Goal: Information Seeking & Learning: Learn about a topic

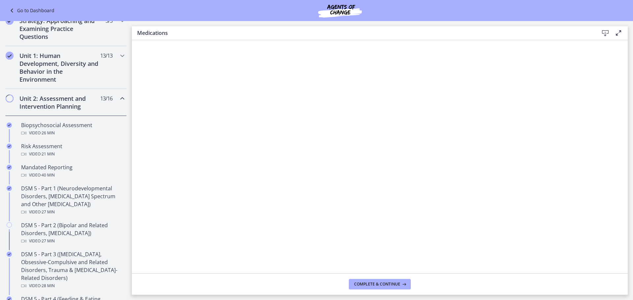
scroll to position [165, 0]
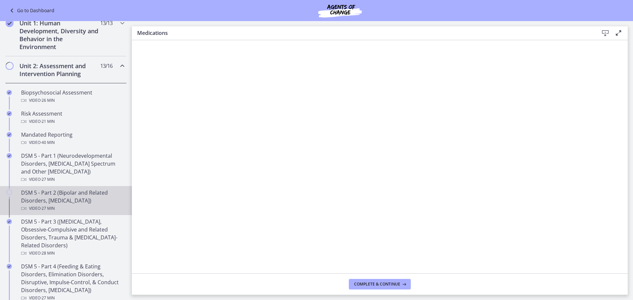
click at [78, 196] on div "DSM 5 - Part 2 (Bipolar and Related Disorders, [MEDICAL_DATA]) Video · 27 min" at bounding box center [72, 201] width 103 height 24
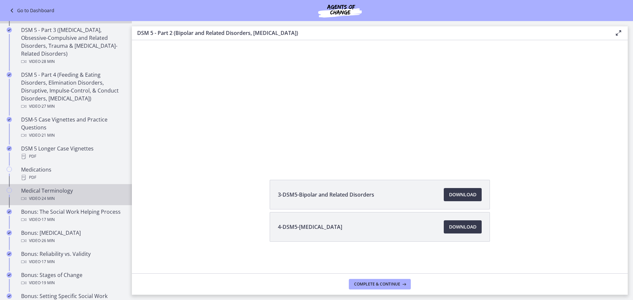
scroll to position [363, 0]
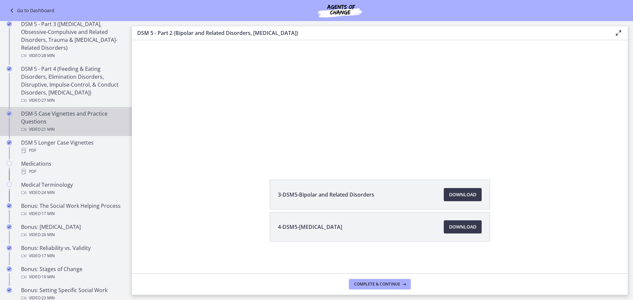
click at [99, 117] on div "DSM-5 Case Vignettes and Practice Questions Video · 21 min" at bounding box center [72, 122] width 103 height 24
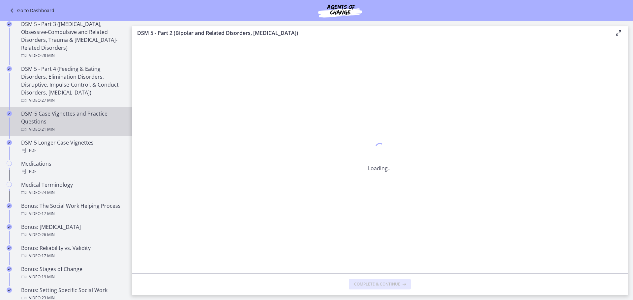
scroll to position [0, 0]
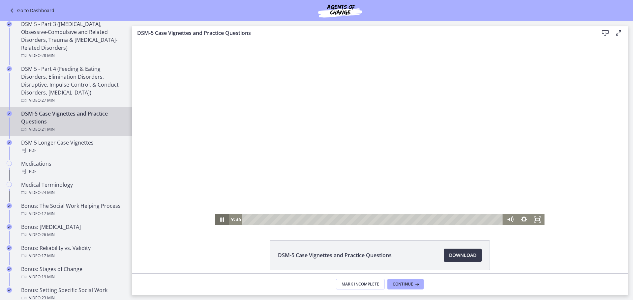
click at [219, 220] on icon "Pause" at bounding box center [222, 220] width 14 height 12
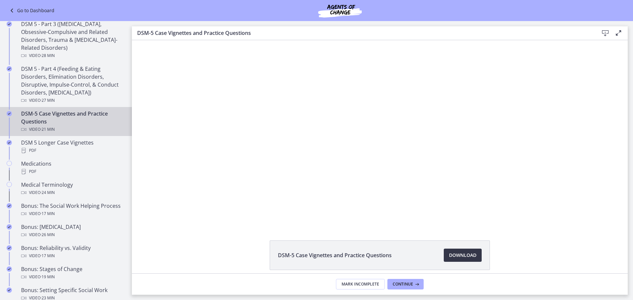
click at [476, 253] on link "Download Opens in a new window" at bounding box center [463, 255] width 38 height 13
click at [60, 147] on div "PDF" at bounding box center [72, 151] width 103 height 8
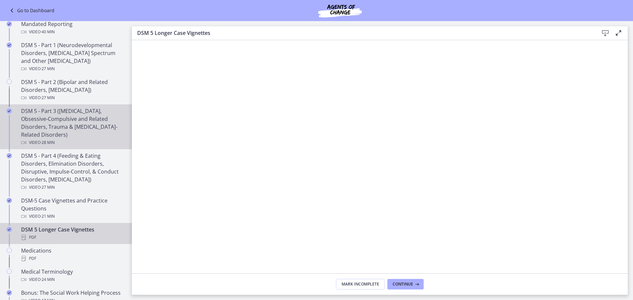
scroll to position [231, 0]
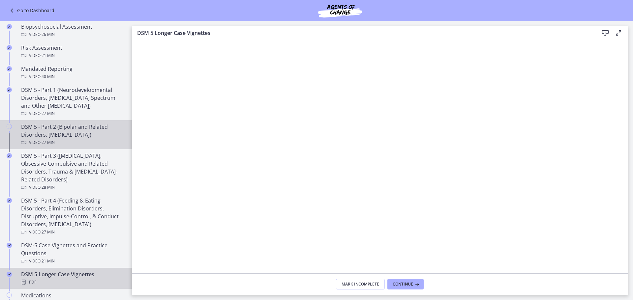
click at [82, 129] on div "DSM 5 - Part 2 (Bipolar and Related Disorders, [MEDICAL_DATA]) Video · 27 min" at bounding box center [72, 135] width 103 height 24
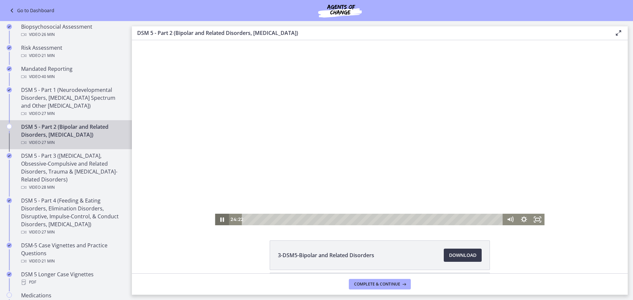
click at [218, 221] on icon "Pause" at bounding box center [222, 220] width 14 height 12
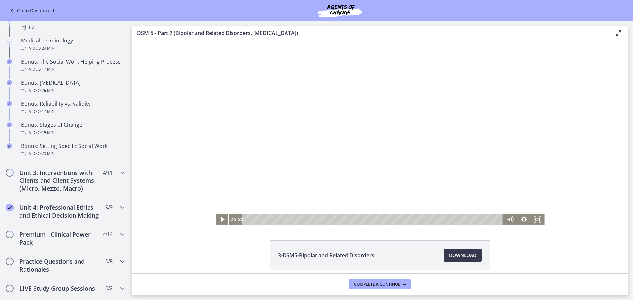
scroll to position [561, 0]
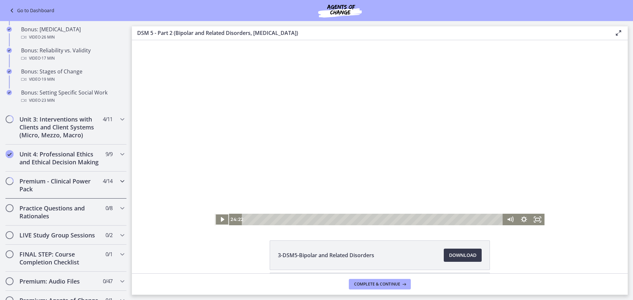
click at [82, 188] on h2 "Premium - Clinical Power Pack" at bounding box center [59, 185] width 80 height 16
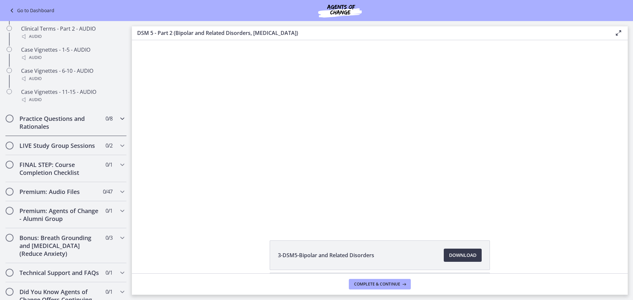
click at [81, 131] on h2 "Practice Questions and Rationales" at bounding box center [59, 123] width 80 height 16
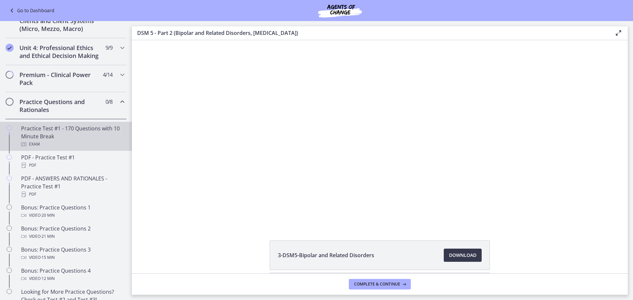
scroll to position [244, 0]
click at [101, 141] on div "Practice Test #1 - 170 Questions with 10 Minute Break Exam" at bounding box center [72, 137] width 103 height 24
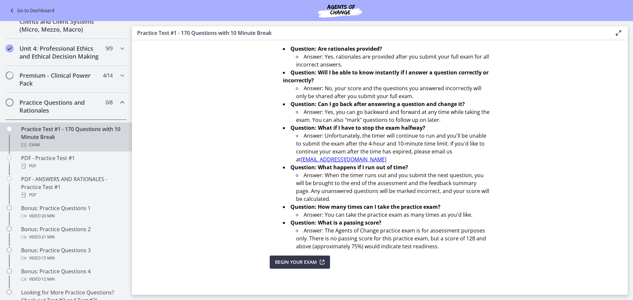
scroll to position [189, 0]
click at [71, 218] on div "Bonus: Practice Questions 1 Video · 20 min" at bounding box center [72, 212] width 103 height 16
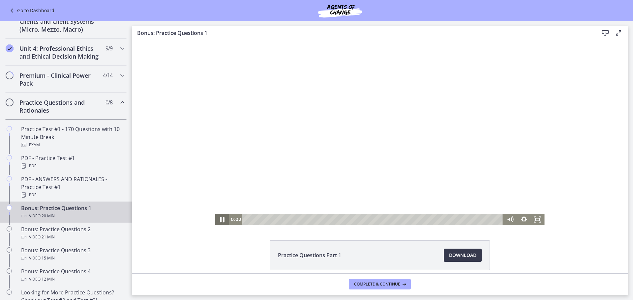
click at [217, 216] on icon "Pause" at bounding box center [222, 220] width 16 height 14
click at [285, 220] on div "3:09" at bounding box center [373, 220] width 253 height 12
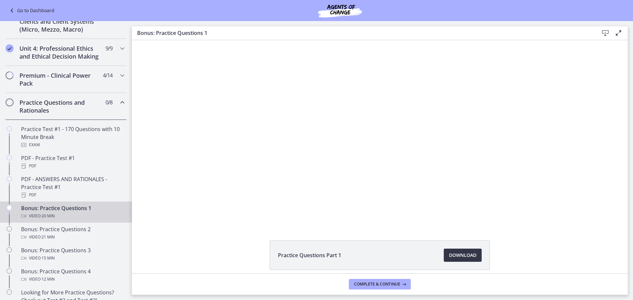
click at [457, 254] on span "Download Opens in a new window" at bounding box center [462, 256] width 27 height 8
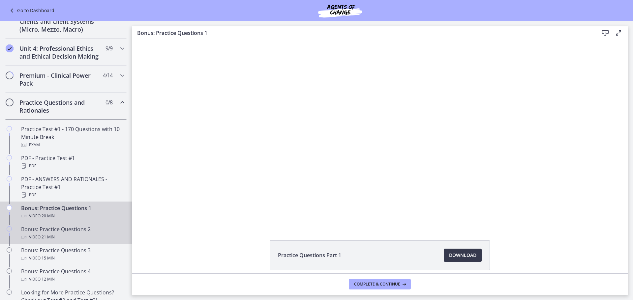
click at [55, 241] on div "Bonus: Practice Questions 2 Video · 21 min" at bounding box center [72, 234] width 103 height 16
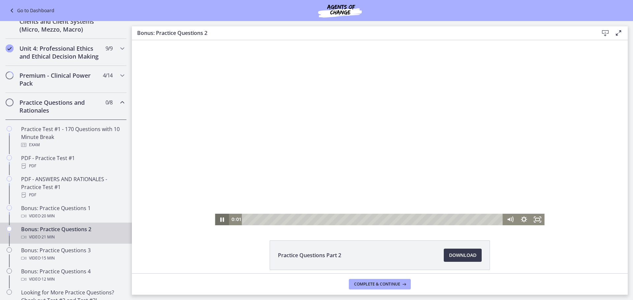
click at [217, 222] on icon "Pause" at bounding box center [222, 220] width 14 height 12
click at [296, 218] on div "4:17" at bounding box center [373, 220] width 253 height 12
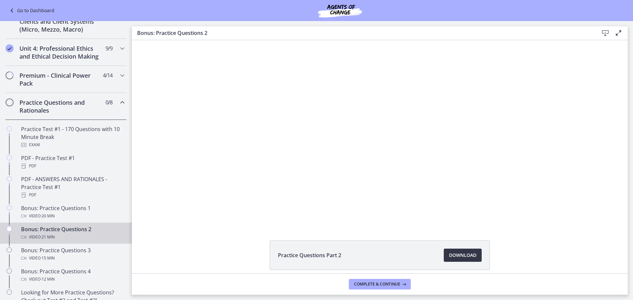
click at [468, 254] on span "Download Opens in a new window" at bounding box center [462, 256] width 27 height 8
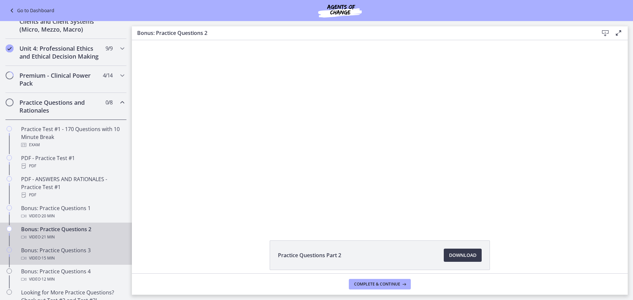
click at [67, 258] on div "Bonus: Practice Questions 3 Video · 15 min" at bounding box center [72, 255] width 103 height 16
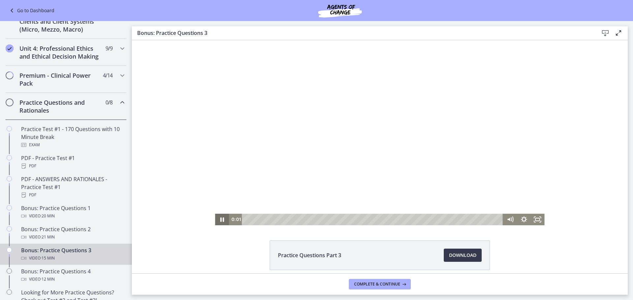
click at [220, 220] on icon "Pause" at bounding box center [222, 220] width 4 height 4
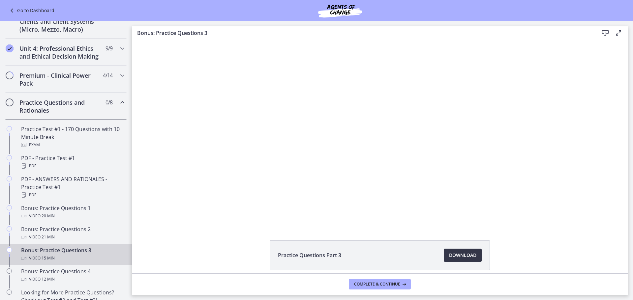
click at [456, 255] on span "Download Opens in a new window" at bounding box center [462, 256] width 27 height 8
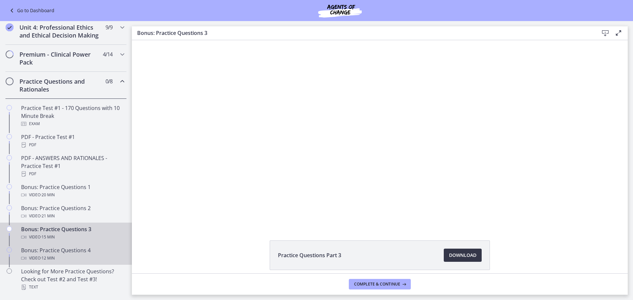
scroll to position [277, 0]
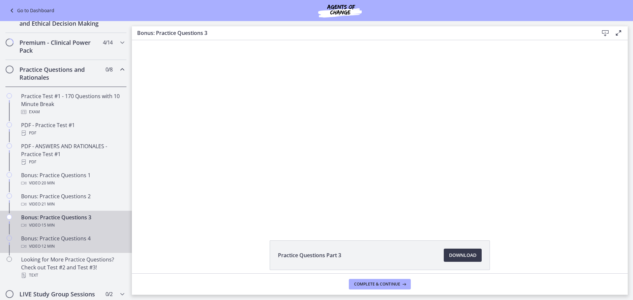
click at [69, 247] on div "Bonus: Practice Questions 4 Video · 12 min" at bounding box center [72, 243] width 103 height 16
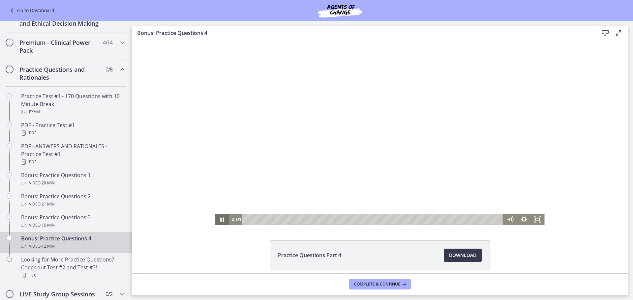
click at [220, 219] on icon "Pause" at bounding box center [222, 220] width 4 height 4
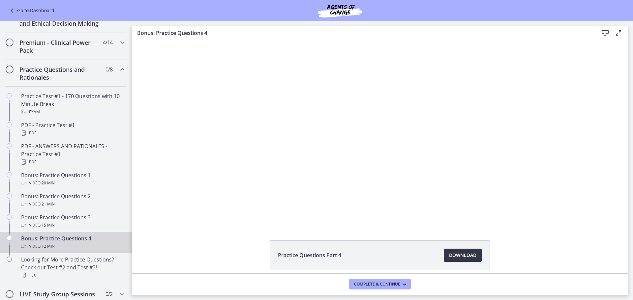
click at [455, 255] on span "Download Opens in a new window" at bounding box center [462, 256] width 27 height 8
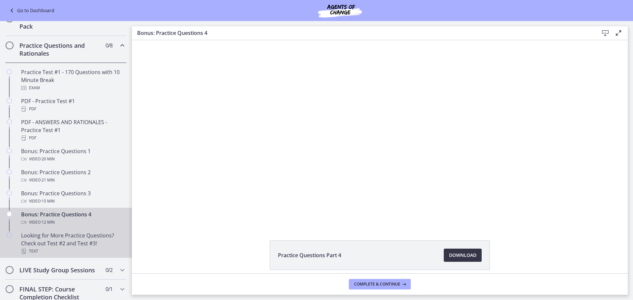
scroll to position [343, 0]
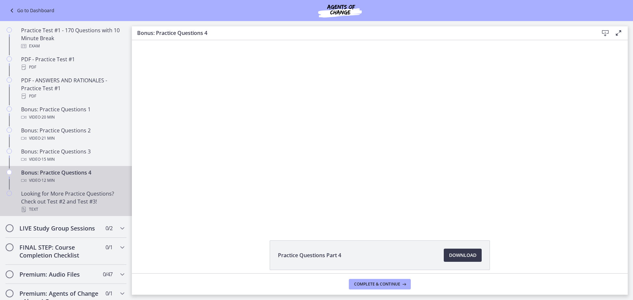
click at [73, 207] on div "Looking for More Practice Questions? Check out Test #2 and Test #3! Text" at bounding box center [72, 202] width 103 height 24
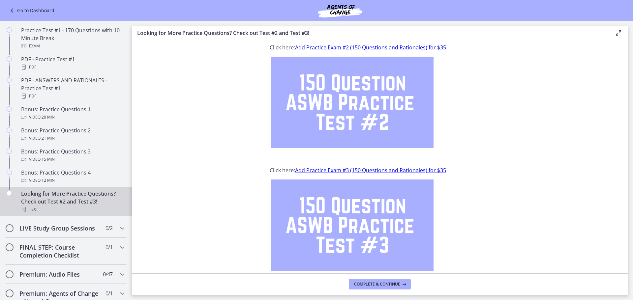
scroll to position [58, 0]
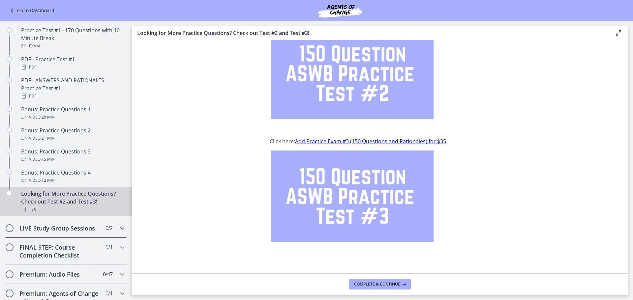
click at [62, 231] on div "LIVE Study Group Sessions 0 / 2 Completed" at bounding box center [65, 228] width 121 height 19
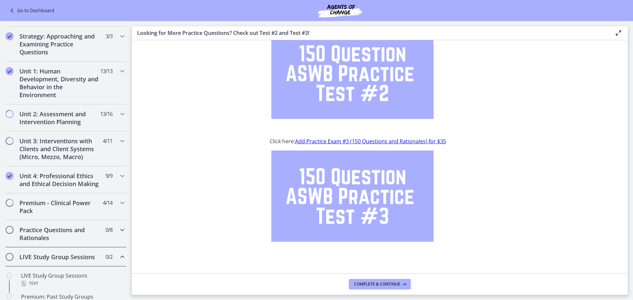
scroll to position [111, 0]
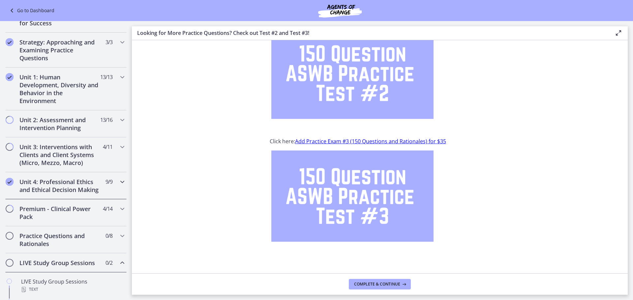
click at [68, 192] on h2 "Unit 4: Professional Ethics and Ethical Decision Making" at bounding box center [59, 186] width 80 height 16
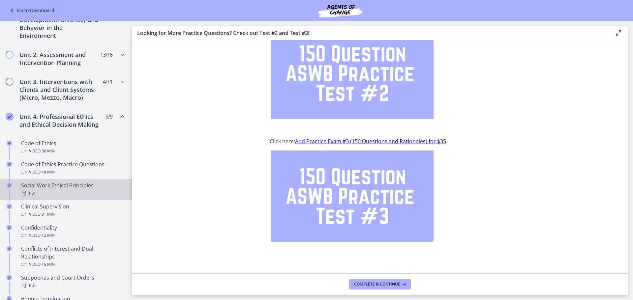
scroll to position [177, 0]
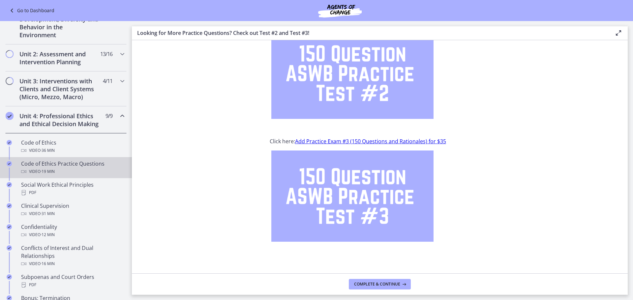
click at [93, 171] on div "Code of Ethics Practice Questions Video · 19 min" at bounding box center [72, 168] width 103 height 16
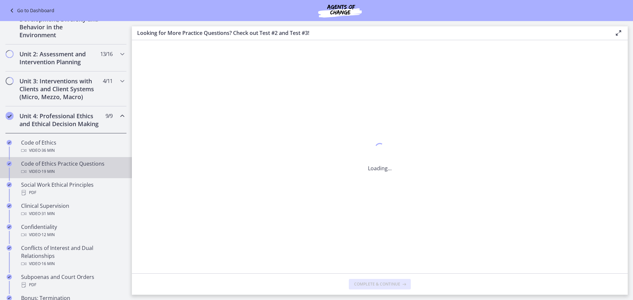
scroll to position [0, 0]
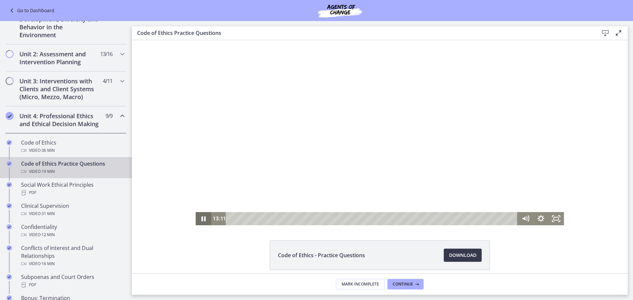
click at [203, 218] on icon "Pause" at bounding box center [204, 218] width 16 height 13
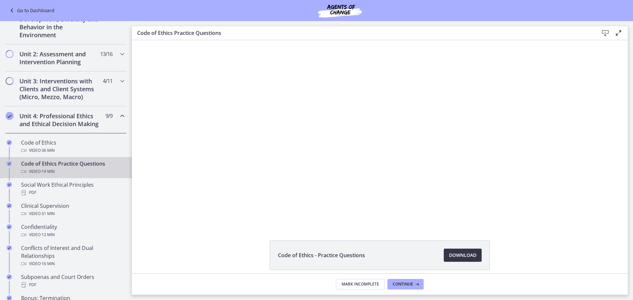
click at [459, 259] on span "Download Opens in a new window" at bounding box center [462, 256] width 27 height 8
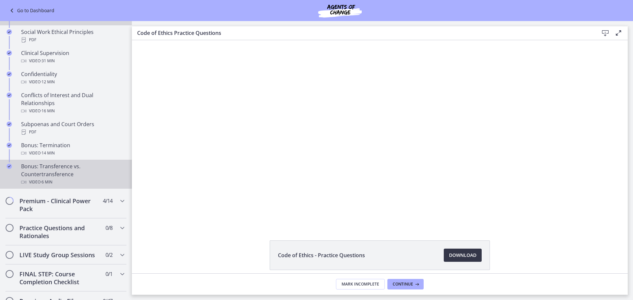
scroll to position [342, 0]
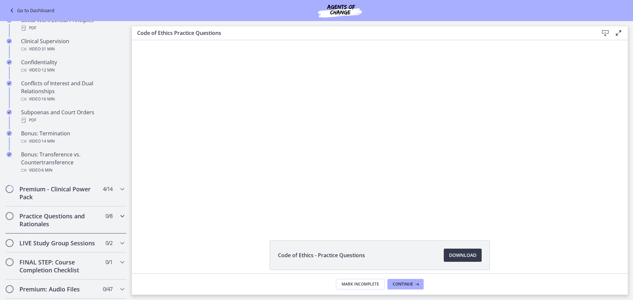
click at [70, 227] on h2 "Practice Questions and Rationales" at bounding box center [59, 220] width 80 height 16
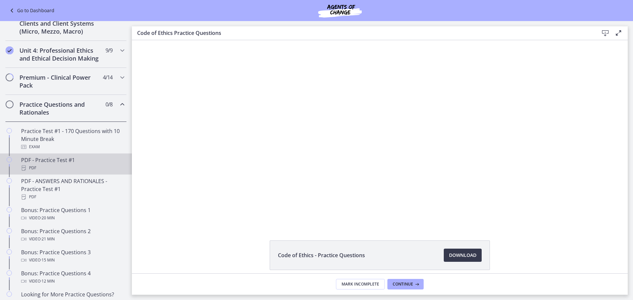
scroll to position [242, 0]
click at [84, 169] on div "PDF - Practice Test #1 PDF" at bounding box center [72, 165] width 103 height 16
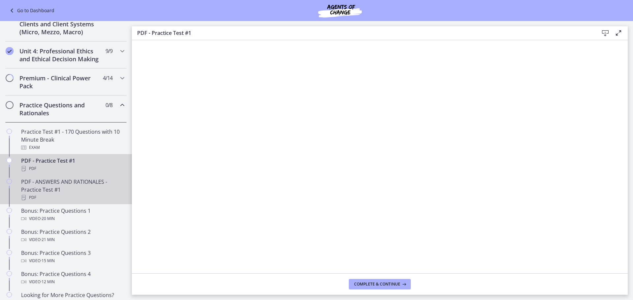
click at [67, 196] on div "PDF - ANSWERS AND RATIONALES - Practice Test #1 PDF" at bounding box center [72, 190] width 103 height 24
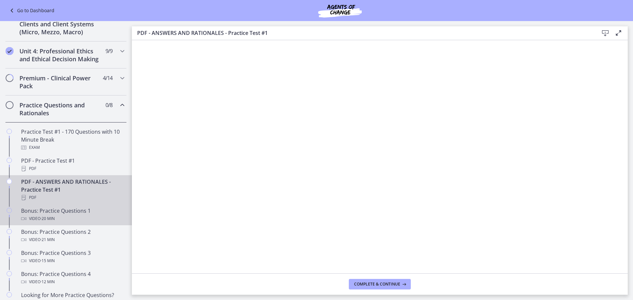
click at [70, 222] on div "Bonus: Practice Questions 1 Video · 20 min" at bounding box center [72, 215] width 103 height 16
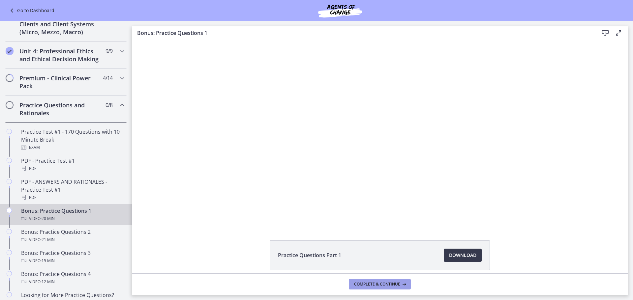
click at [382, 287] on span "Complete & continue" at bounding box center [377, 284] width 46 height 5
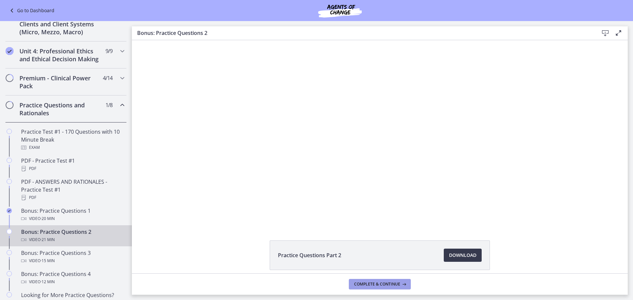
click at [392, 288] on button "Complete & continue" at bounding box center [380, 284] width 62 height 11
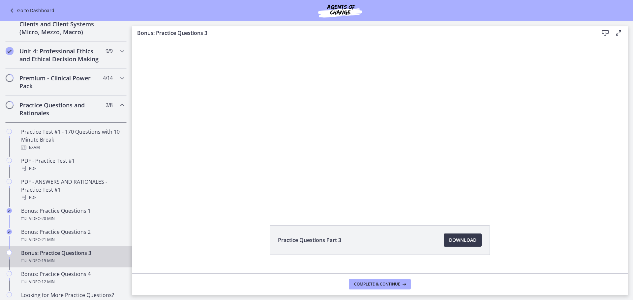
scroll to position [28, 0]
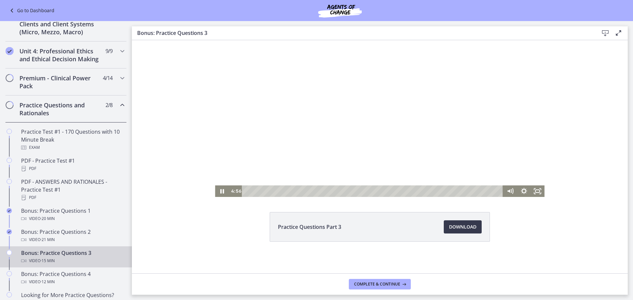
click at [329, 191] on div "Playbar" at bounding box center [373, 192] width 253 height 12
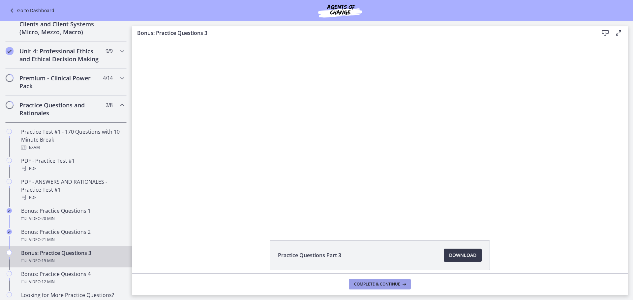
click at [399, 289] on button "Complete & continue" at bounding box center [380, 284] width 62 height 11
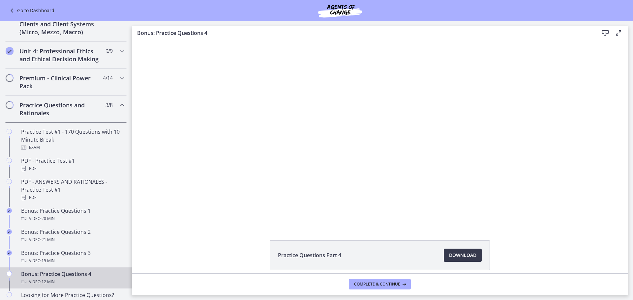
scroll to position [28, 0]
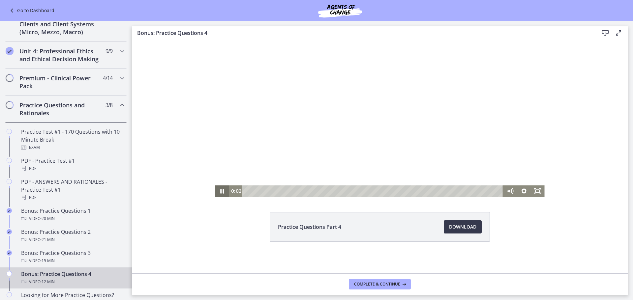
click at [224, 189] on icon "Pause" at bounding box center [222, 192] width 14 height 12
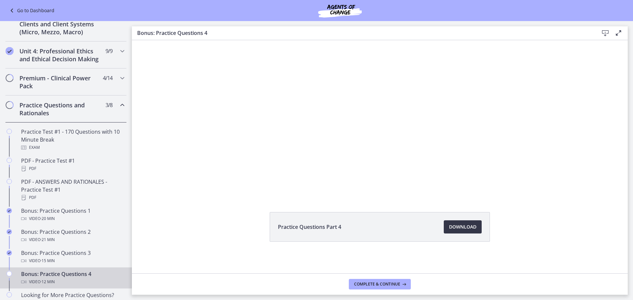
click at [464, 230] on span "Download Opens in a new window" at bounding box center [462, 227] width 27 height 8
click at [387, 286] on span "Complete & continue" at bounding box center [377, 284] width 46 height 5
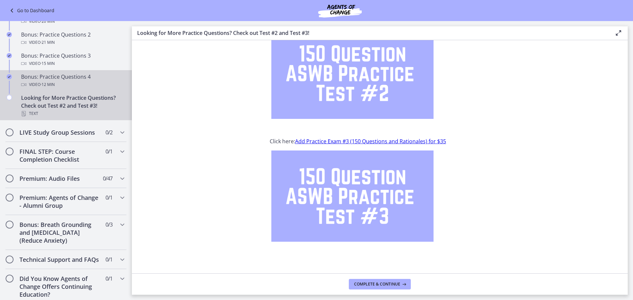
scroll to position [440, 0]
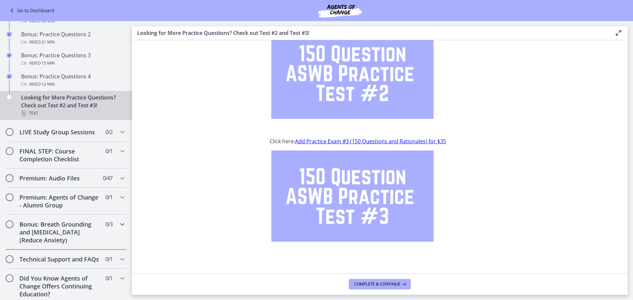
click at [82, 232] on h2 "Bonus: Breath Grounding and [MEDICAL_DATA] (Reduce Anxiety)" at bounding box center [59, 233] width 80 height 24
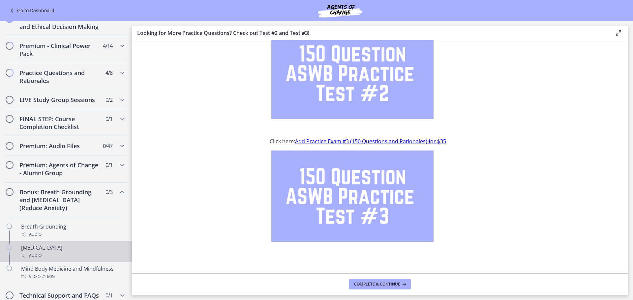
scroll to position [264, 0]
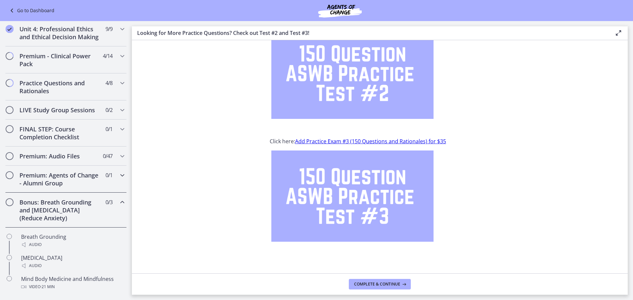
click at [87, 187] on h2 "Premium: Agents of Change - Alumni Group" at bounding box center [59, 180] width 80 height 16
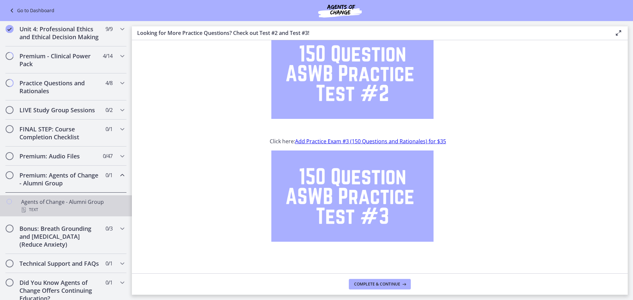
click at [80, 210] on div "Agents of Change - Alumni Group Text" at bounding box center [72, 206] width 103 height 16
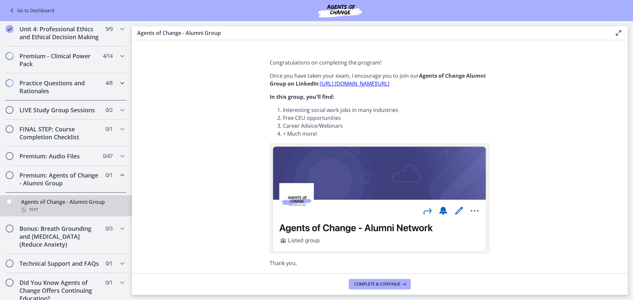
click at [71, 95] on h2 "Practice Questions and Rationales" at bounding box center [59, 87] width 80 height 16
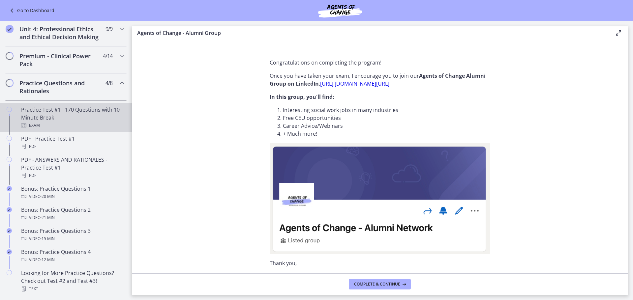
click at [74, 115] on div "Practice Test #1 - 170 Questions with 10 Minute Break Exam" at bounding box center [72, 118] width 103 height 24
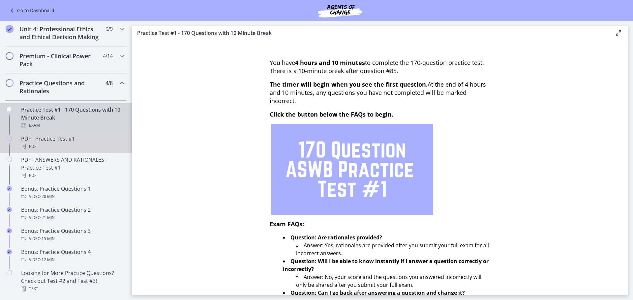
click at [71, 147] on div "PDF - Practice Test #1 PDF" at bounding box center [72, 143] width 103 height 16
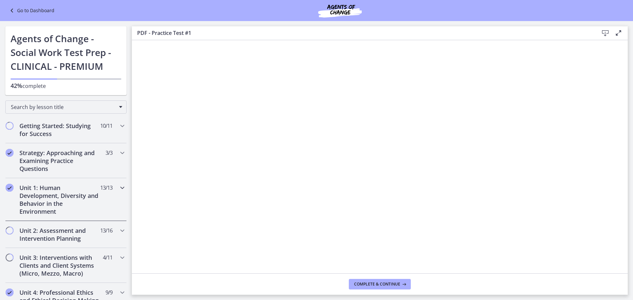
click at [73, 196] on h2 "Unit 1: Human Development, Diversity and Behavior in the Environment" at bounding box center [59, 200] width 80 height 32
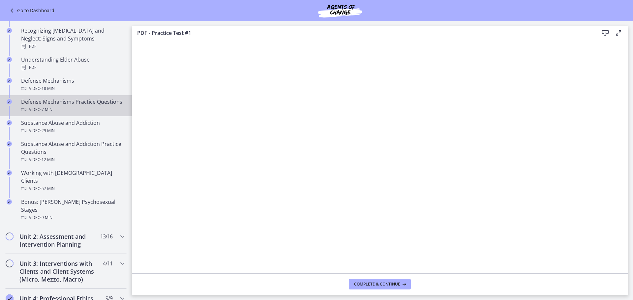
scroll to position [330, 0]
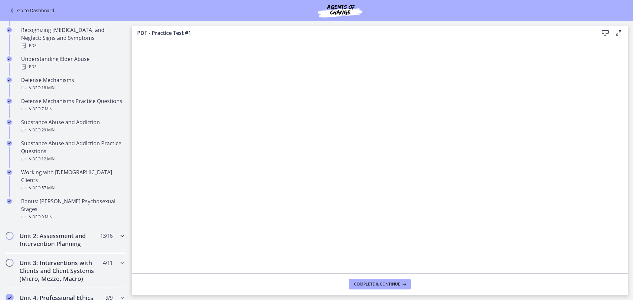
click at [63, 232] on h2 "Unit 2: Assessment and Intervention Planning" at bounding box center [59, 240] width 80 height 16
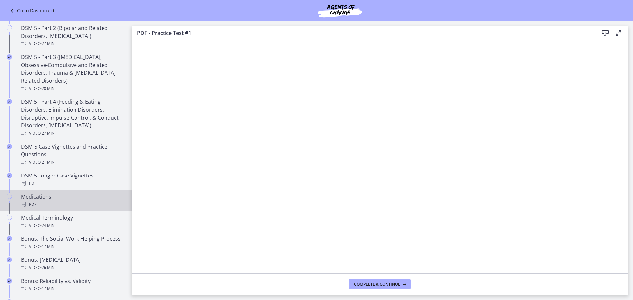
click at [87, 195] on div "Medications PDF" at bounding box center [72, 201] width 103 height 16
click at [369, 283] on span "Complete & continue" at bounding box center [377, 284] width 46 height 5
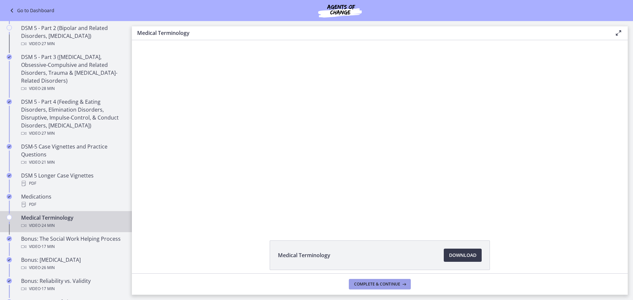
click at [377, 281] on button "Complete & continue" at bounding box center [380, 284] width 62 height 11
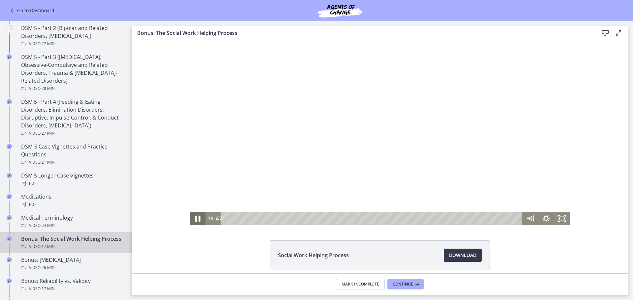
click at [192, 216] on icon "Pause" at bounding box center [197, 219] width 19 height 16
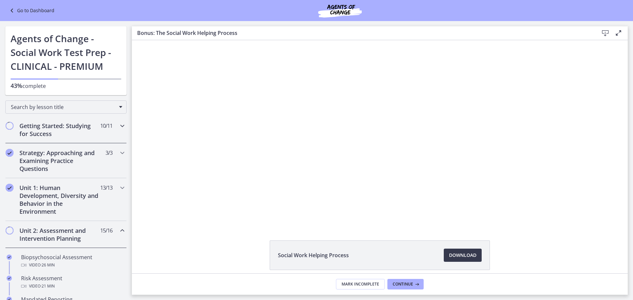
click at [69, 125] on h2 "Getting Started: Studying for Success" at bounding box center [59, 130] width 80 height 16
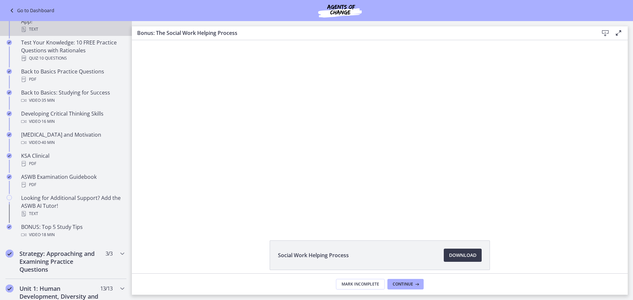
scroll to position [165, 0]
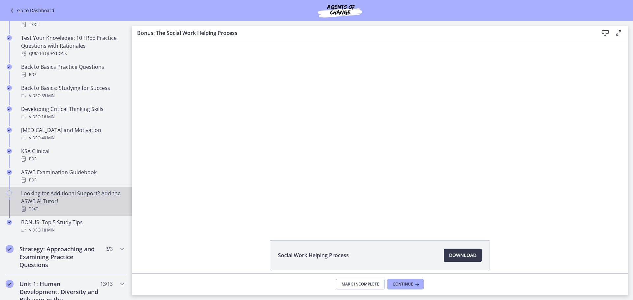
click at [57, 197] on div "Looking for Additional Support? Add the ASWB AI Tutor! Text" at bounding box center [72, 202] width 103 height 24
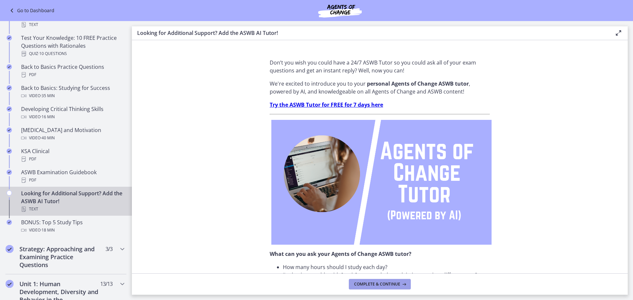
drag, startPoint x: 373, startPoint y: 283, endPoint x: 337, endPoint y: 243, distance: 53.5
click at [372, 283] on span "Complete & continue" at bounding box center [377, 284] width 46 height 5
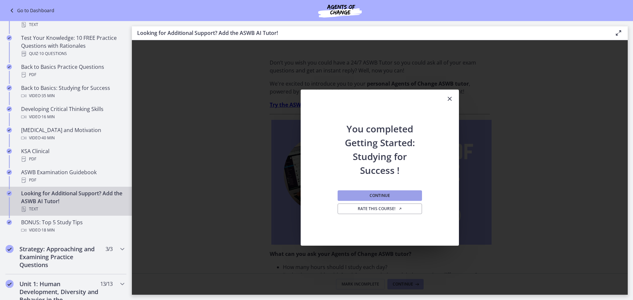
click at [369, 199] on button "Continue" at bounding box center [380, 196] width 84 height 11
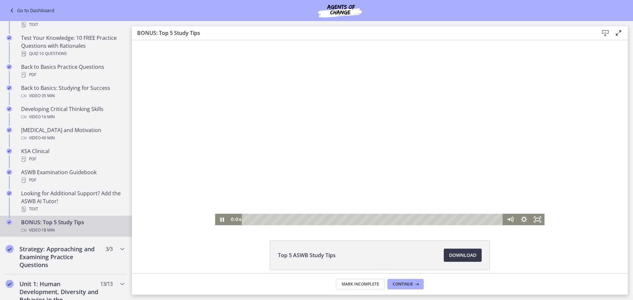
click at [320, 219] on div "Playbar" at bounding box center [373, 220] width 253 height 12
click at [342, 220] on div "6:52" at bounding box center [373, 220] width 253 height 12
click at [368, 221] on div "8:42" at bounding box center [373, 220] width 253 height 12
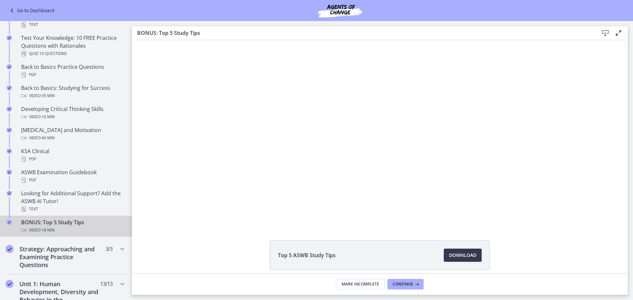
click at [430, 228] on div "Top 5 ASWB Study Tips Download Opens in a new window" at bounding box center [380, 157] width 496 height 234
click at [75, 252] on h2 "Strategy: Approaching and Examining Practice Questions" at bounding box center [59, 257] width 80 height 24
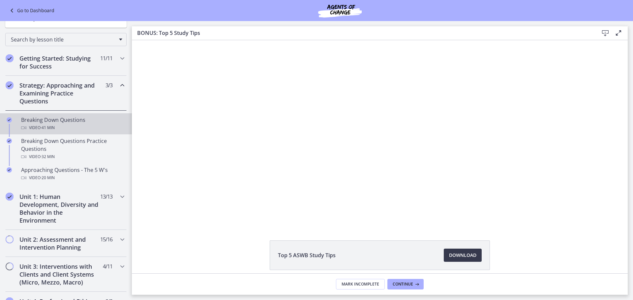
scroll to position [66, 0]
click at [79, 124] on div "Breaking Down Questions Video · 41 min" at bounding box center [72, 126] width 103 height 16
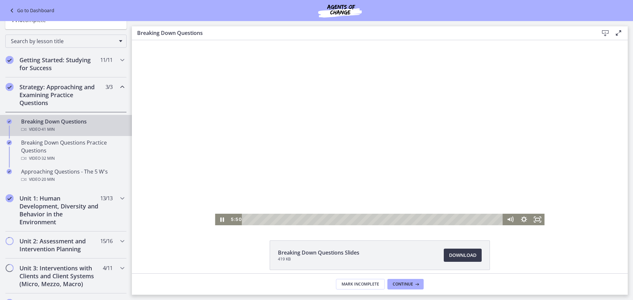
click at [353, 221] on div "Playbar" at bounding box center [373, 220] width 253 height 12
click at [419, 221] on div "28:11" at bounding box center [373, 220] width 253 height 12
click at [427, 221] on div "29:19" at bounding box center [373, 220] width 253 height 12
click at [443, 220] on div "32:12" at bounding box center [373, 220] width 253 height 12
click at [452, 220] on div "33:32" at bounding box center [373, 220] width 253 height 12
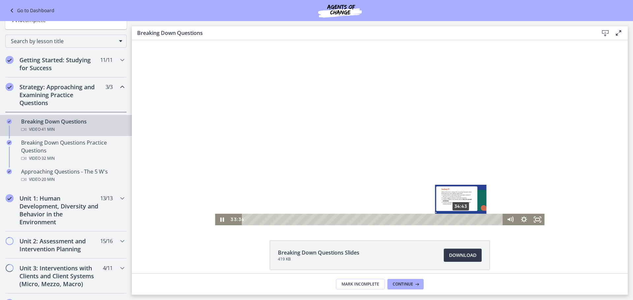
click at [459, 220] on div "34:43" at bounding box center [373, 220] width 253 height 12
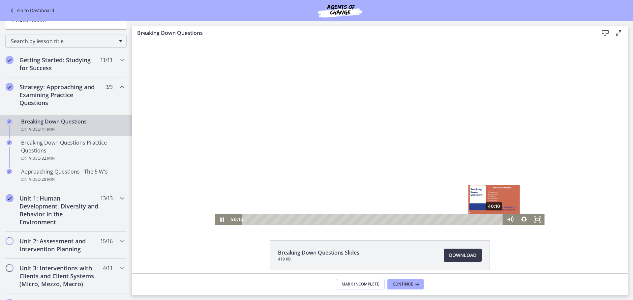
click at [492, 219] on div "40:10" at bounding box center [373, 220] width 253 height 12
click at [217, 222] on icon "Pause" at bounding box center [222, 220] width 14 height 12
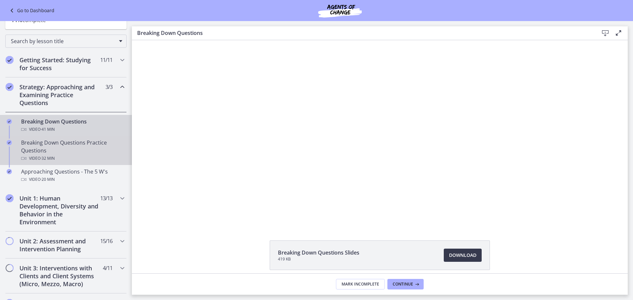
click at [84, 153] on div "Breaking Down Questions Practice Questions Video · 32 min" at bounding box center [72, 151] width 103 height 24
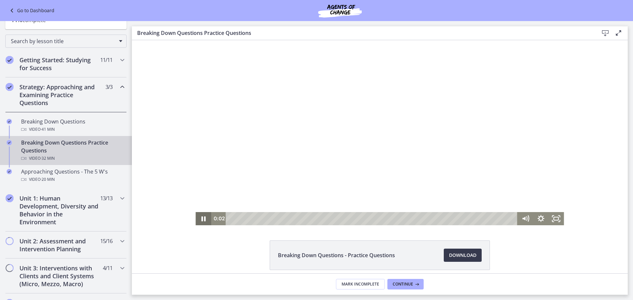
click at [202, 219] on icon "Pause" at bounding box center [204, 218] width 16 height 13
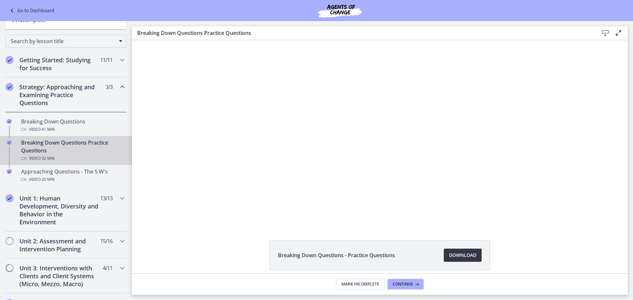
click at [462, 255] on span "Download Opens in a new window" at bounding box center [462, 256] width 27 height 8
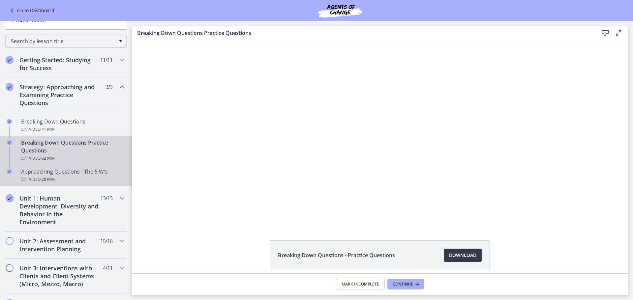
click at [43, 173] on div "Approaching Questions - The 5 W's Video · 20 min" at bounding box center [72, 176] width 103 height 16
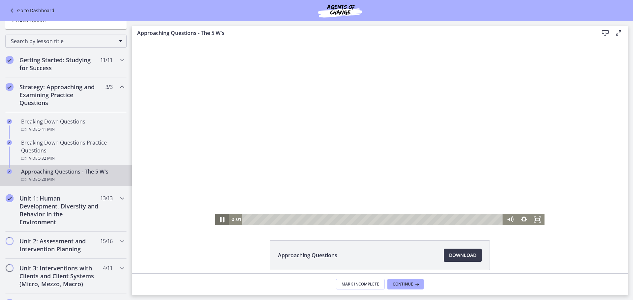
click at [217, 219] on icon "Pause" at bounding box center [222, 220] width 16 height 14
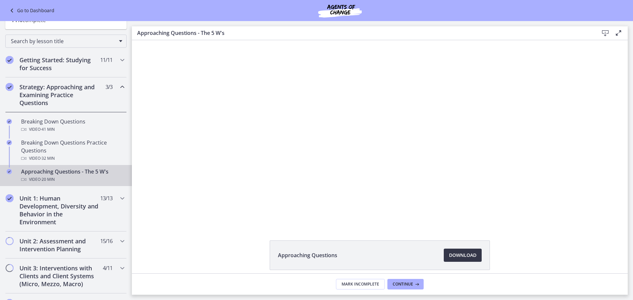
click at [459, 255] on span "Download Opens in a new window" at bounding box center [462, 256] width 27 height 8
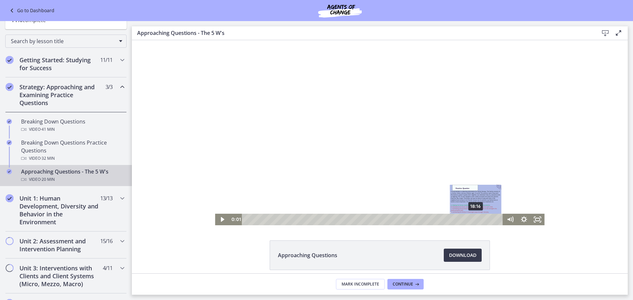
click at [474, 218] on div "18:16" at bounding box center [373, 220] width 253 height 12
click at [223, 220] on icon "Play Video" at bounding box center [222, 220] width 16 height 14
click at [509, 202] on div "Volume" at bounding box center [511, 195] width 14 height 38
click at [508, 193] on div "Volume" at bounding box center [511, 195] width 14 height 38
click at [469, 221] on div "17:53" at bounding box center [373, 220] width 253 height 12
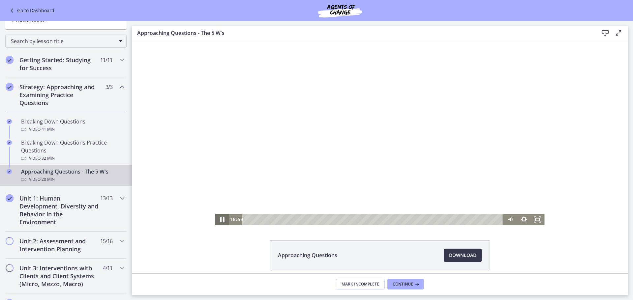
click at [221, 220] on icon "Pause" at bounding box center [222, 219] width 5 height 5
click at [61, 248] on h2 "Unit 2: Assessment and Intervention Planning" at bounding box center [59, 245] width 80 height 16
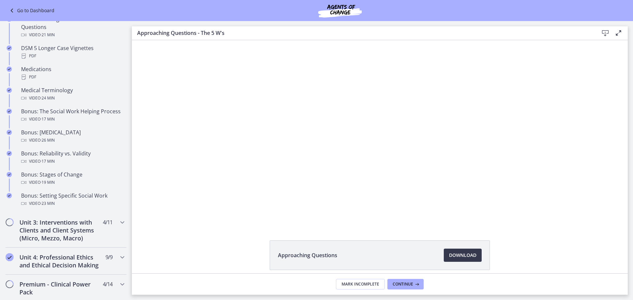
scroll to position [462, 0]
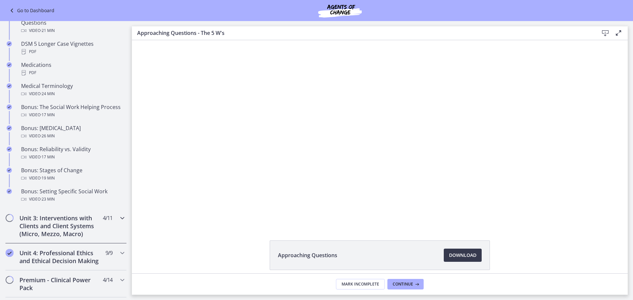
click at [64, 224] on h2 "Unit 3: Interventions with Clients and Client Systems (Micro, Mezzo, Macro)" at bounding box center [59, 226] width 80 height 24
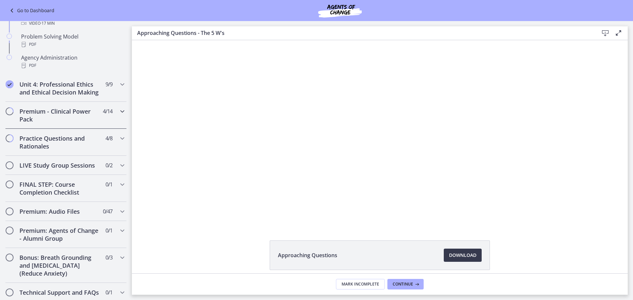
click at [72, 121] on h2 "Premium - Clinical Power Pack" at bounding box center [59, 116] width 80 height 16
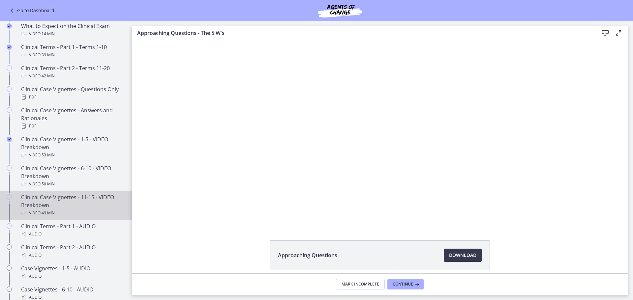
scroll to position [363, 0]
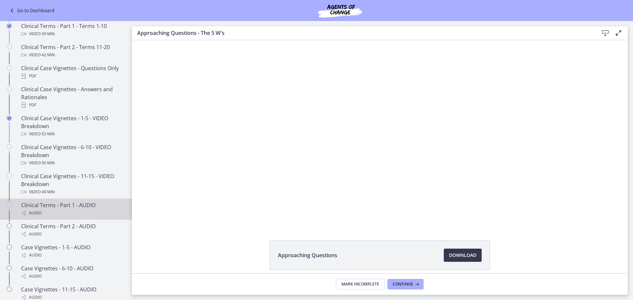
click at [58, 213] on div "Clinical Terms - Part 1 - AUDIO Audio" at bounding box center [72, 210] width 103 height 16
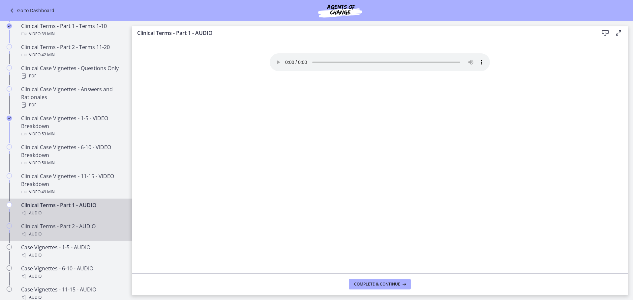
click at [85, 238] on div "Audio" at bounding box center [72, 235] width 103 height 8
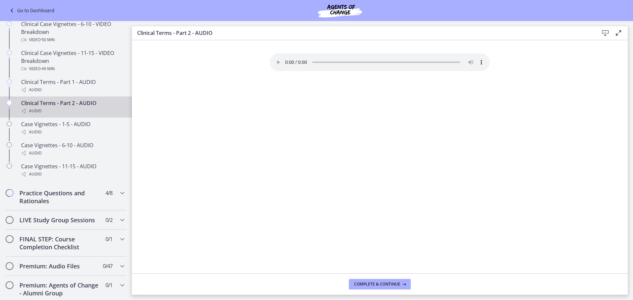
scroll to position [495, 0]
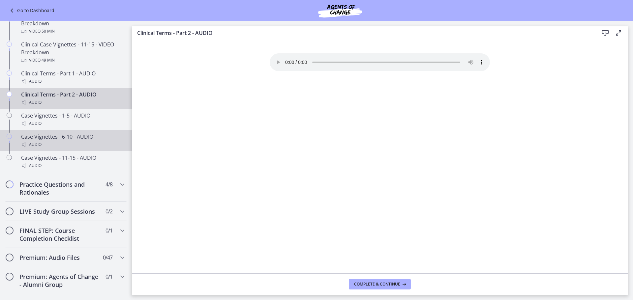
click at [67, 148] on div "Case Vignettes - 6-10 - AUDIO Audio" at bounding box center [72, 141] width 103 height 16
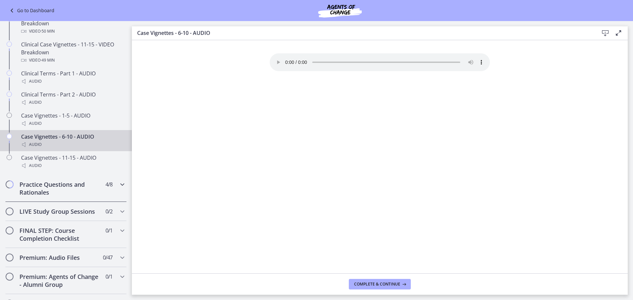
click at [74, 194] on h2 "Practice Questions and Rationales" at bounding box center [59, 189] width 80 height 16
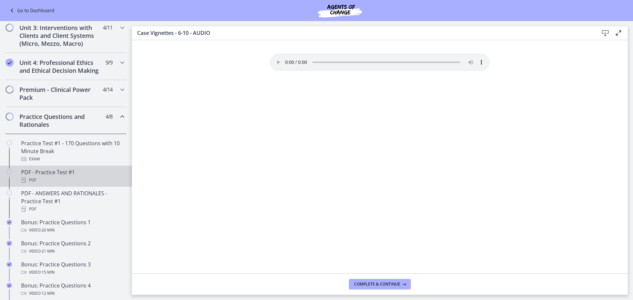
scroll to position [228, 0]
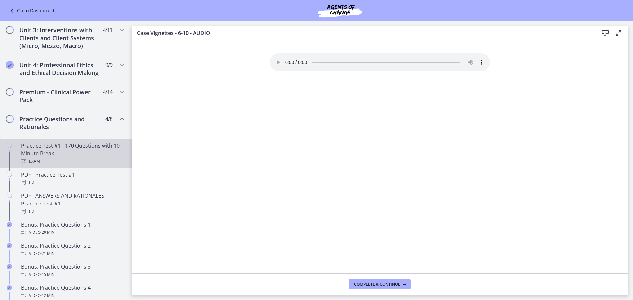
click at [95, 159] on div "Practice Test #1 - 170 Questions with 10 Minute Break Exam" at bounding box center [72, 154] width 103 height 24
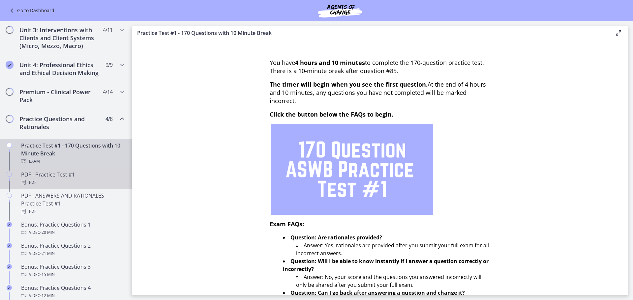
click at [84, 182] on div "PDF - Practice Test #1 PDF" at bounding box center [72, 179] width 103 height 16
